Goal: Download file/media

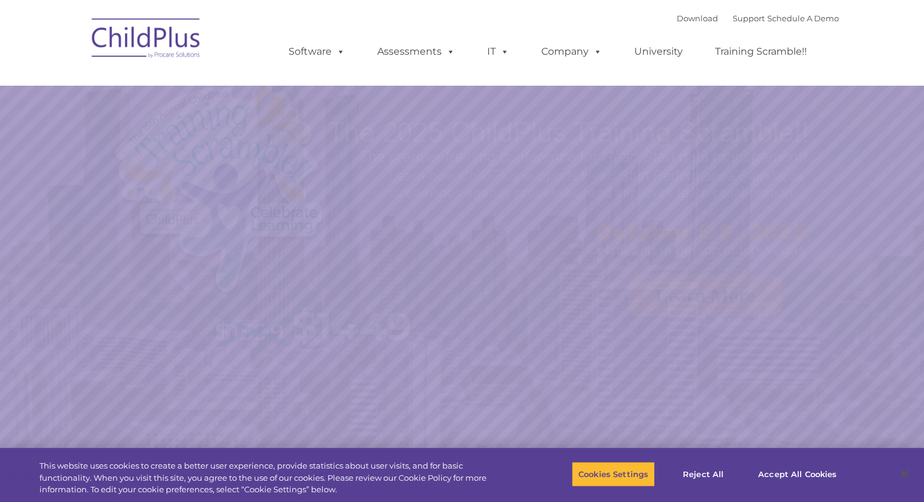
select select "MEDIUM"
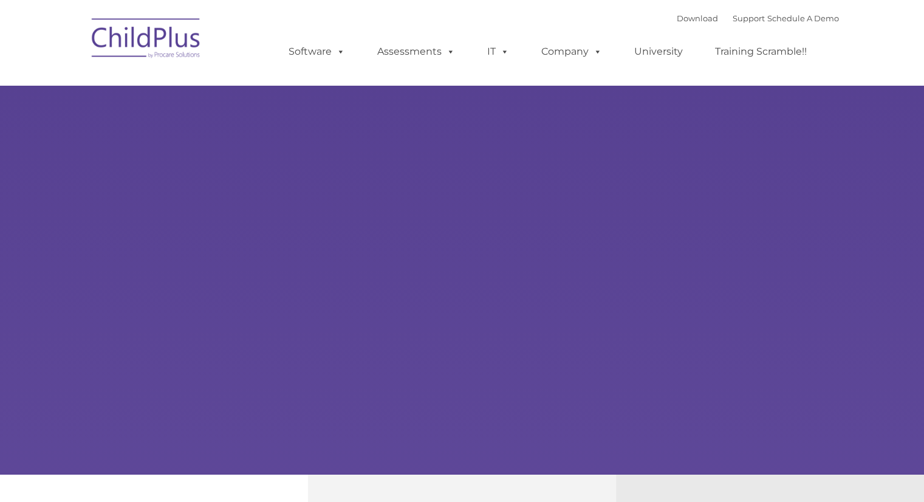
type input ""
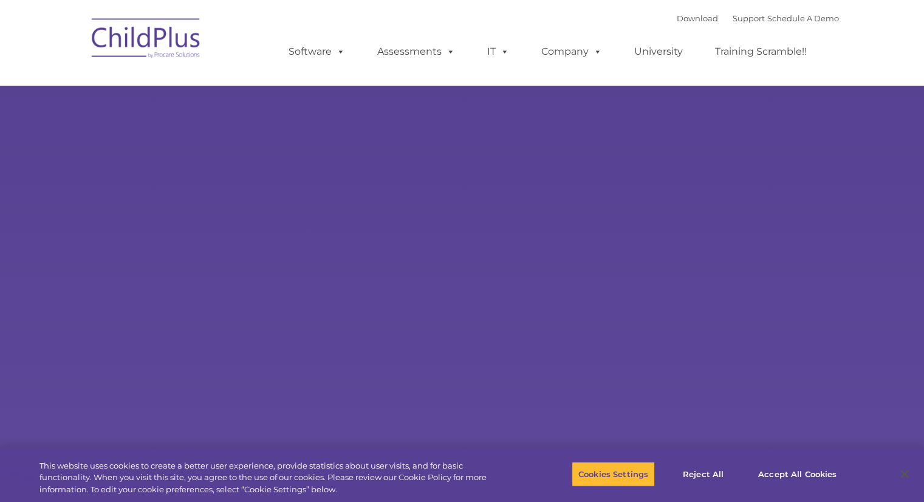
select select "MEDIUM"
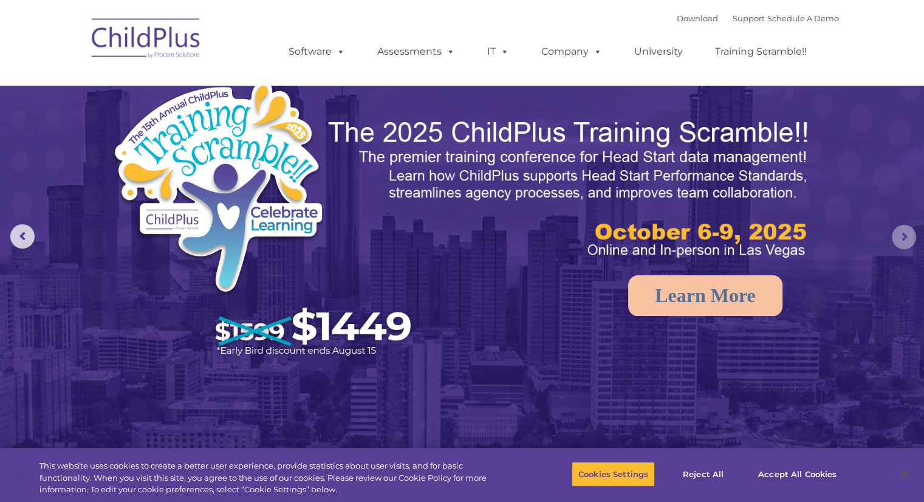
click at [901, 239] on rs-arrow at bounding box center [904, 237] width 24 height 24
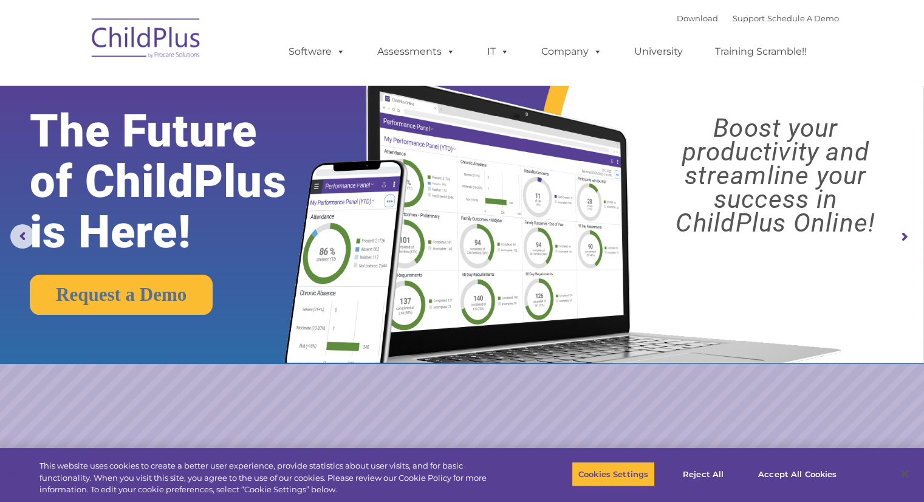
click at [901, 239] on rs-arrow at bounding box center [904, 237] width 24 height 24
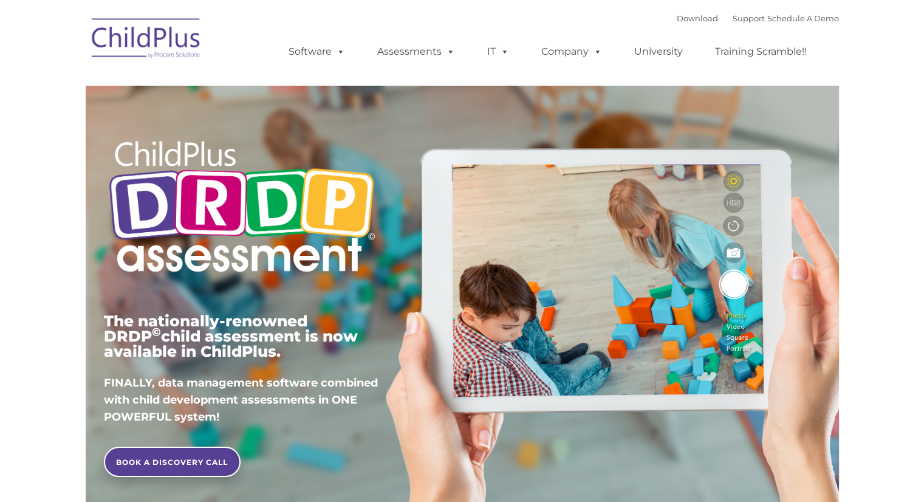
type input ""
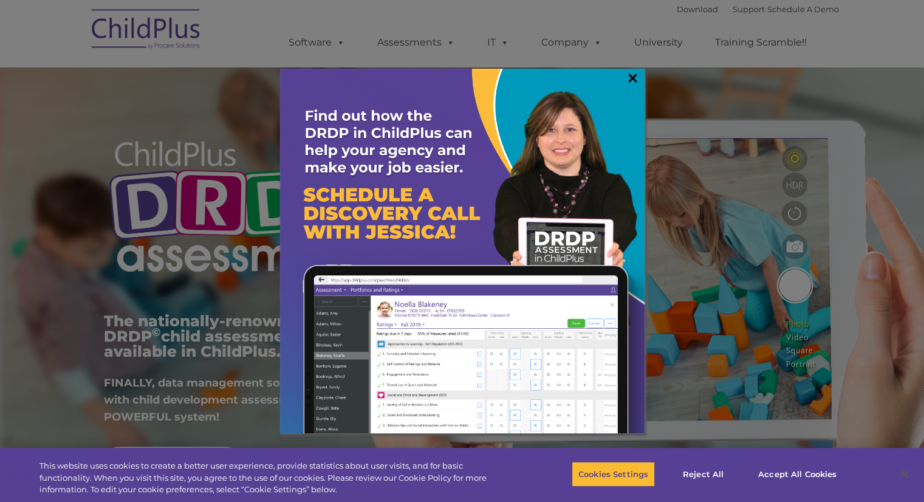
click at [633, 78] on link "×" at bounding box center [633, 78] width 14 height 12
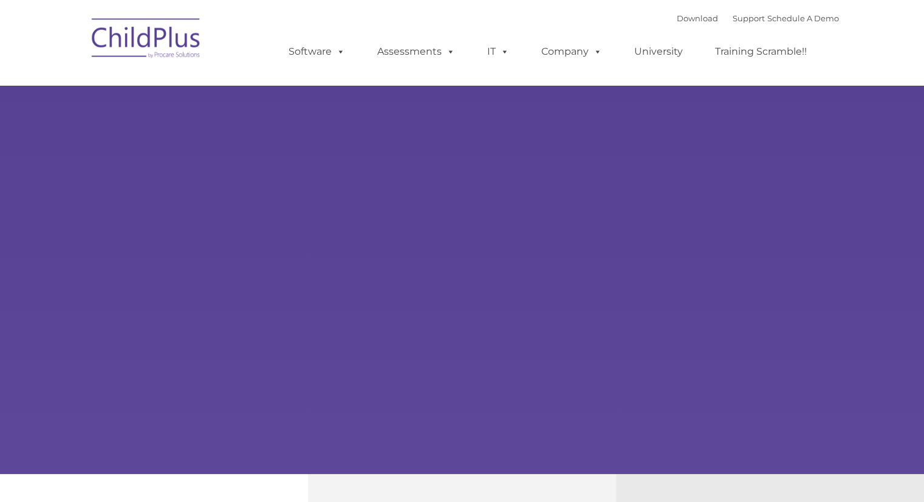
type input ""
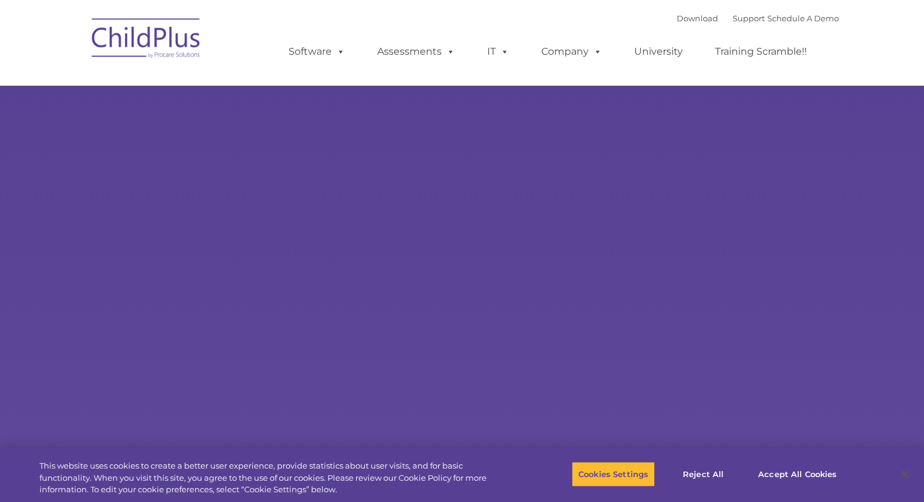
select select "MEDIUM"
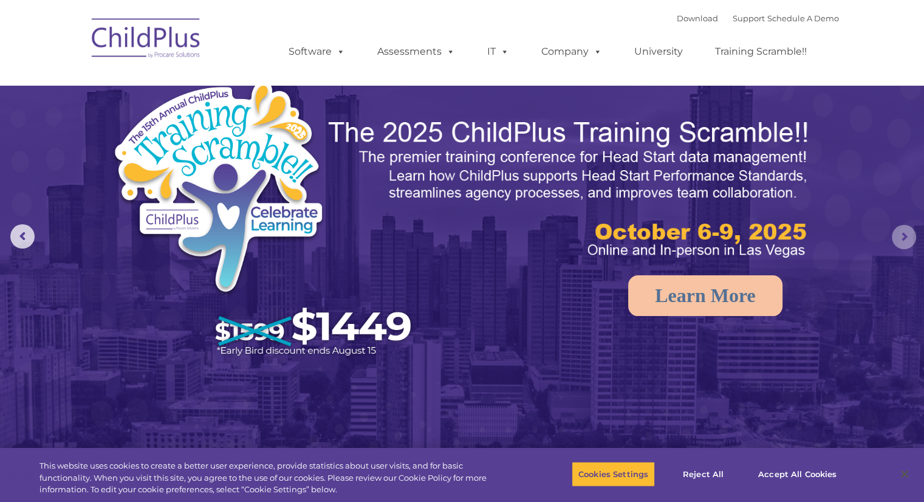
click at [908, 240] on rs-arrow at bounding box center [904, 237] width 24 height 24
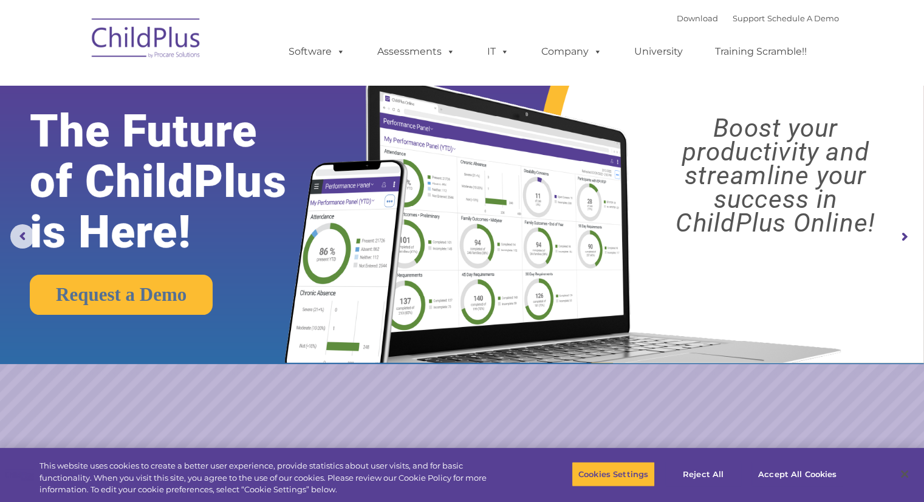
click at [908, 240] on rs-arrow at bounding box center [904, 237] width 24 height 24
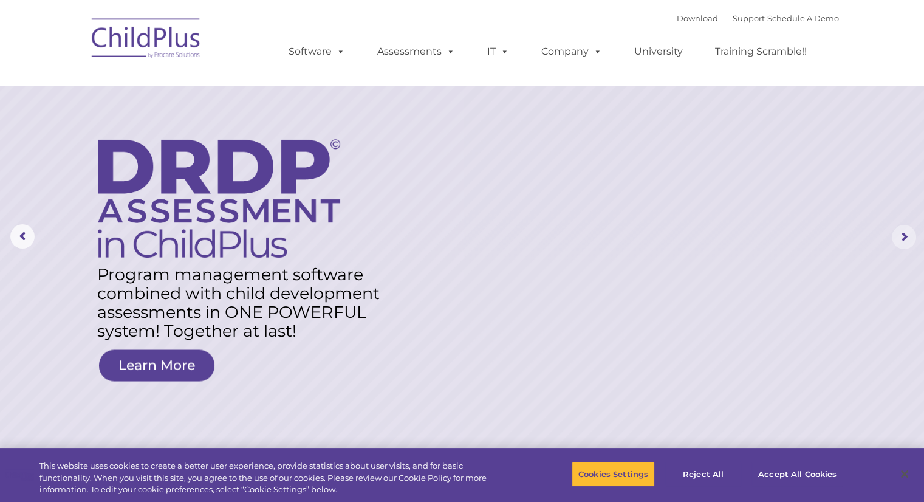
click at [908, 240] on rs-arrow at bounding box center [904, 237] width 24 height 24
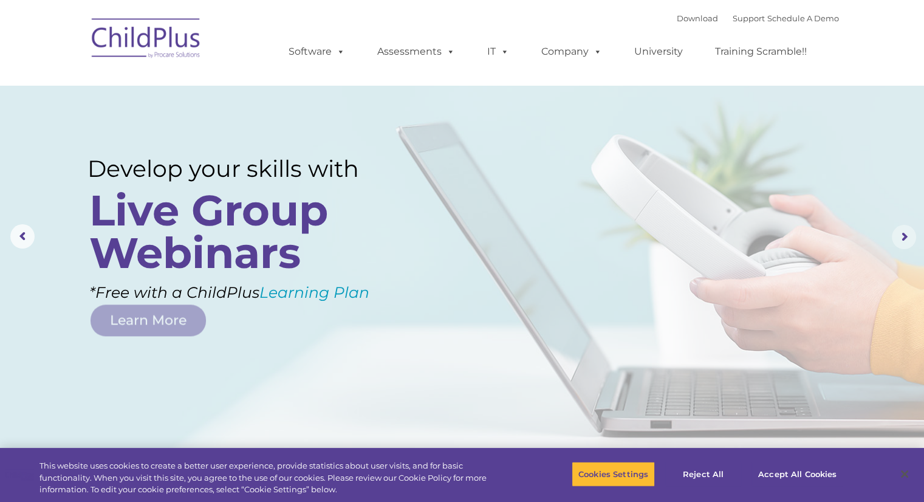
click at [908, 240] on rs-arrow at bounding box center [904, 237] width 24 height 24
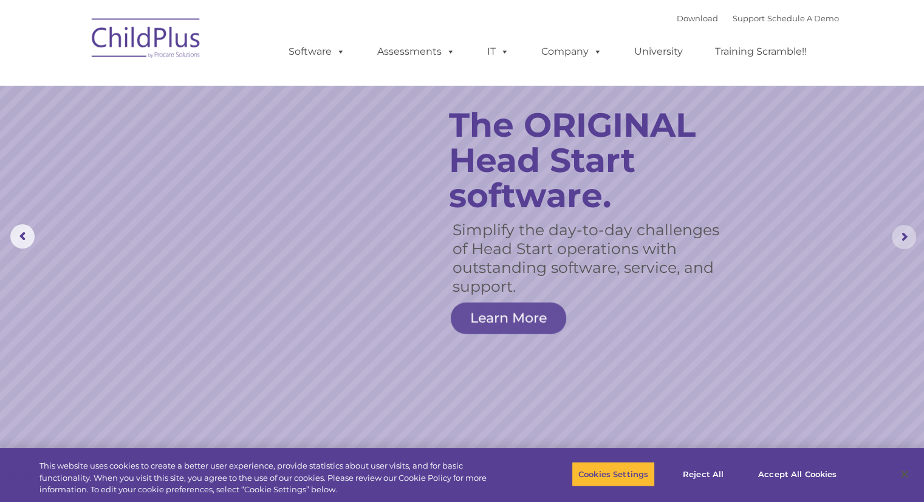
click at [908, 240] on rs-arrow at bounding box center [904, 237] width 24 height 24
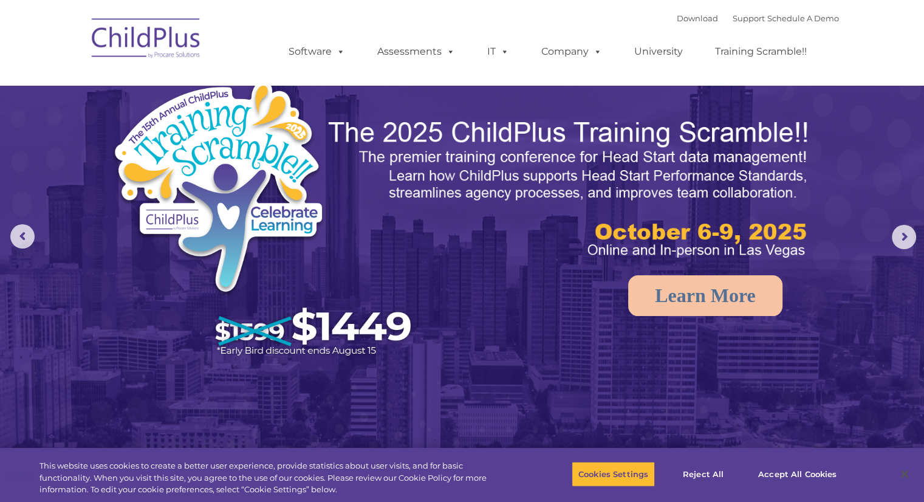
click at [677, 13] on div "Download Support | Schedule A Demo " at bounding box center [758, 18] width 162 height 18
click at [677, 19] on link "Download" at bounding box center [697, 18] width 41 height 10
